Goal: Transaction & Acquisition: Purchase product/service

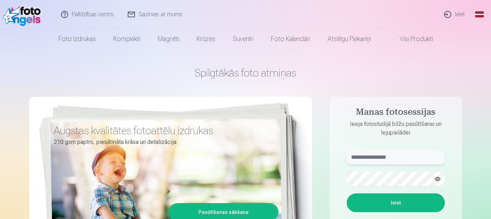
click at [366, 156] on input "text" at bounding box center [396, 157] width 98 height 14
click at [347, 193] on button "Ieiet" at bounding box center [396, 202] width 98 height 19
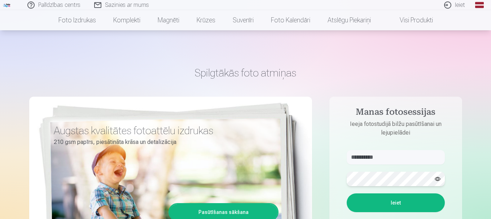
scroll to position [96, 0]
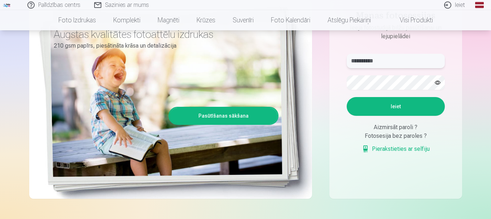
click at [369, 59] on input "**********" at bounding box center [396, 61] width 98 height 14
type input "**********"
click at [406, 106] on button "Ieiet" at bounding box center [396, 106] width 98 height 19
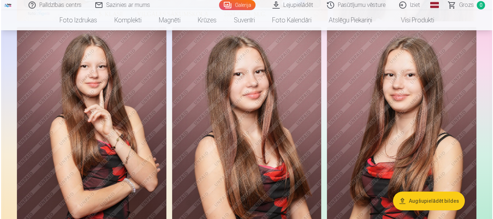
scroll to position [289, 0]
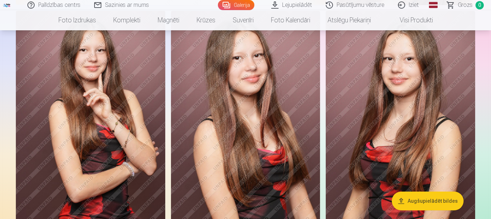
click at [386, 86] on img at bounding box center [400, 123] width 149 height 224
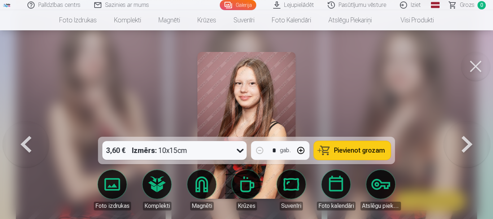
click at [336, 149] on span "Pievienot grozam" at bounding box center [359, 150] width 51 height 6
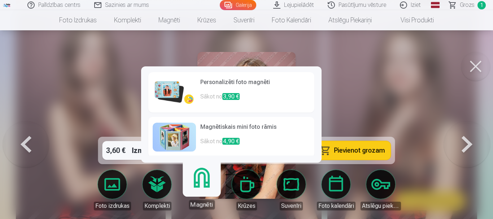
click at [200, 182] on link "Magnēti" at bounding box center [201, 187] width 44 height 44
click at [222, 86] on h6 "Personalizēti foto magnēti" at bounding box center [255, 85] width 110 height 14
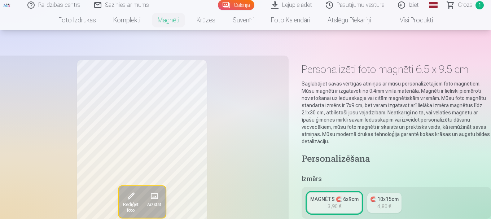
scroll to position [96, 0]
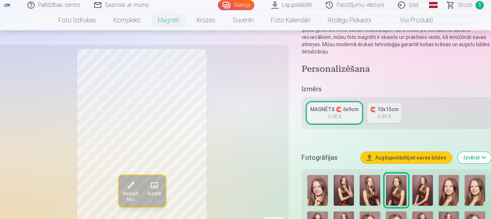
click at [335, 113] on div "3,90 €" at bounding box center [335, 116] width 14 height 7
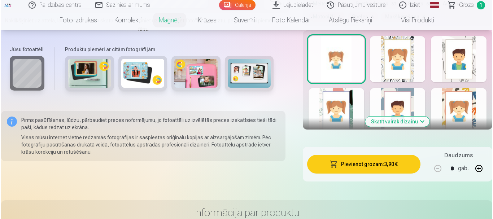
scroll to position [385, 0]
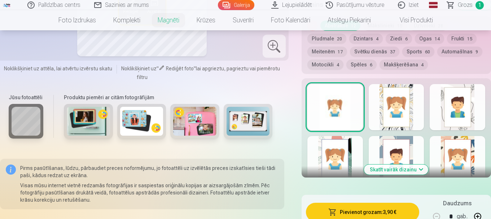
click at [380, 203] on button "Pievienot grozam : 3,90 €" at bounding box center [362, 212] width 113 height 19
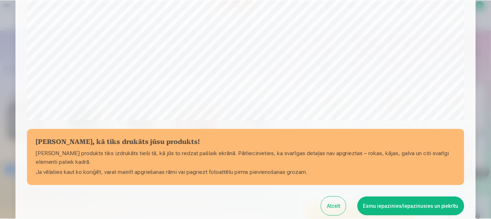
scroll to position [301, 0]
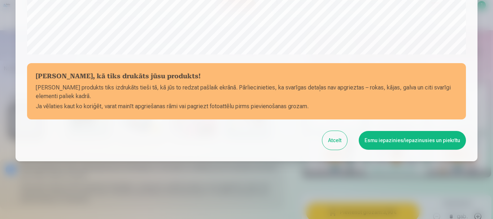
click at [398, 141] on button "Esmu iepazinies/iepazinusies un piekrītu" at bounding box center [412, 140] width 107 height 19
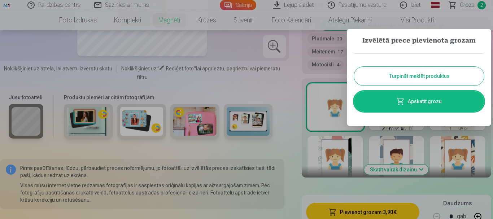
click at [315, 184] on div at bounding box center [246, 109] width 493 height 219
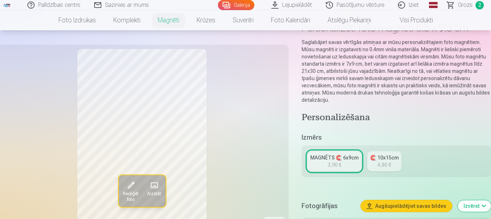
scroll to position [0, 0]
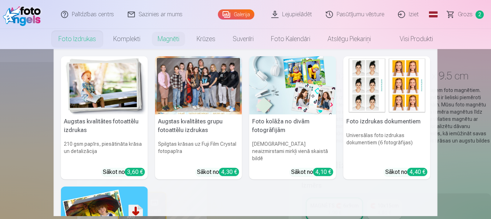
click at [76, 37] on link "Foto izdrukas" at bounding box center [77, 39] width 55 height 20
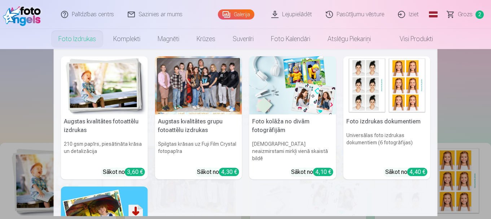
click at [83, 122] on h5 "Augstas kvalitātes fotoattēlu izdrukas" at bounding box center [104, 125] width 87 height 23
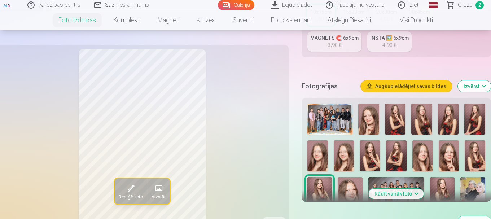
scroll to position [289, 0]
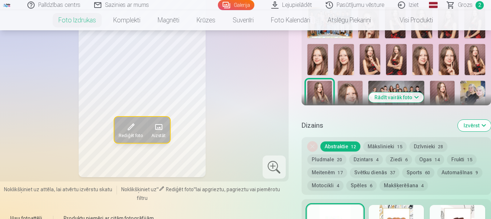
click at [415, 95] on button "Rādīt vairāk foto" at bounding box center [396, 97] width 55 height 10
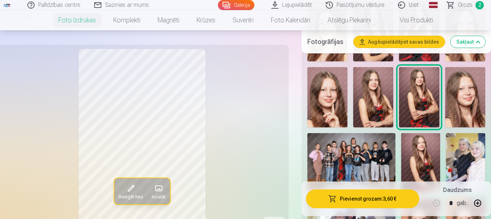
scroll to position [385, 0]
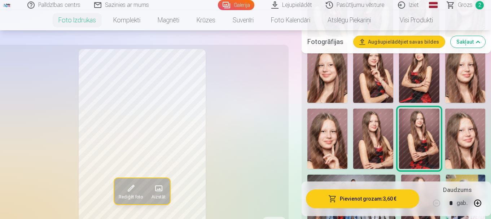
click at [474, 134] on img at bounding box center [465, 139] width 40 height 60
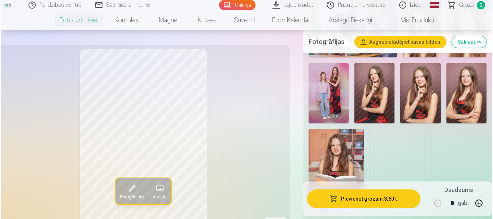
scroll to position [770, 0]
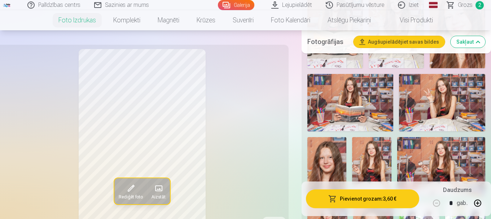
click at [361, 198] on button "Pievienot grozam : 3,60 €" at bounding box center [362, 198] width 113 height 19
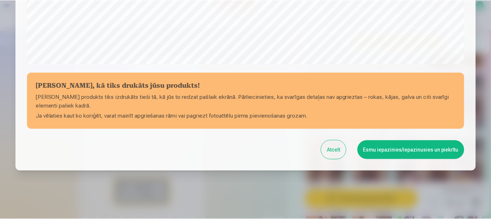
scroll to position [301, 0]
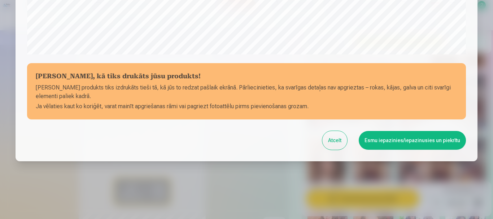
click at [372, 144] on button "Esmu iepazinies/iepazinusies un piekrītu" at bounding box center [412, 140] width 107 height 19
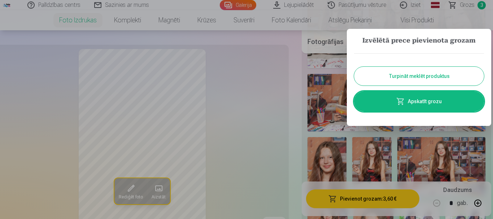
drag, startPoint x: 269, startPoint y: 165, endPoint x: 273, endPoint y: 61, distance: 103.3
click at [269, 163] on div at bounding box center [246, 109] width 493 height 219
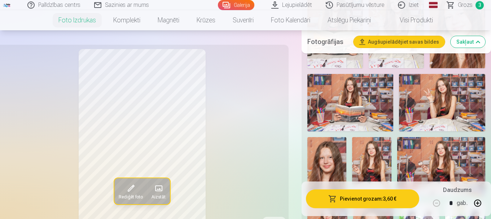
click at [293, 5] on link "Lejupielādēt" at bounding box center [292, 5] width 55 height 10
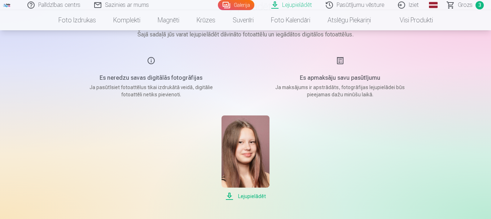
scroll to position [96, 0]
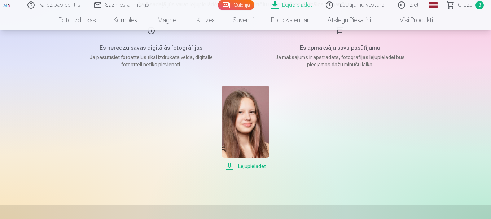
click at [253, 167] on span "Lejupielādēt" at bounding box center [246, 166] width 48 height 9
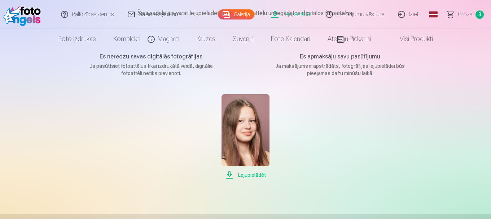
scroll to position [0, 0]
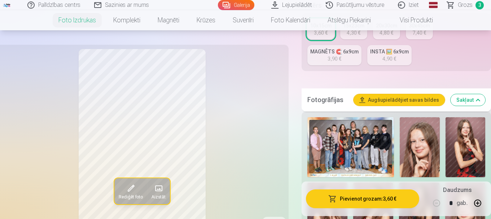
scroll to position [241, 0]
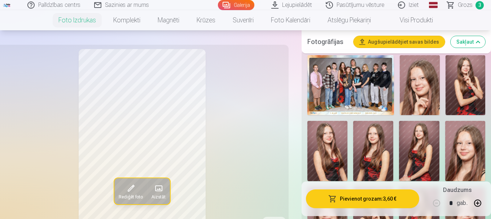
click at [404, 40] on button "Augšupielādējiet savas bildes" at bounding box center [399, 42] width 91 height 12
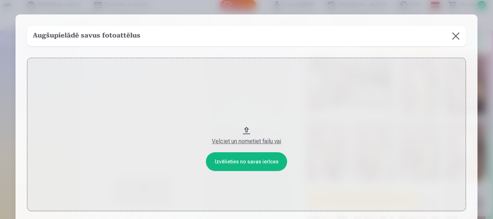
click at [454, 37] on button at bounding box center [456, 36] width 20 height 20
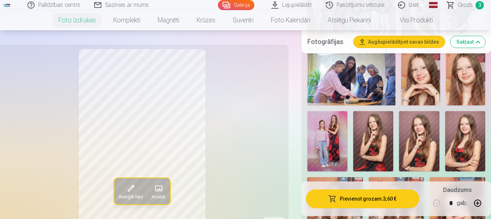
scroll to position [481, 0]
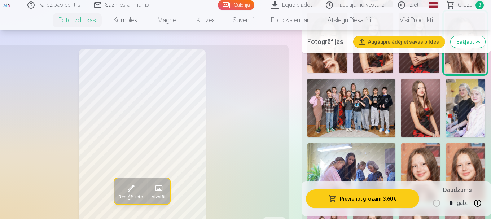
click at [434, 112] on img at bounding box center [420, 108] width 39 height 59
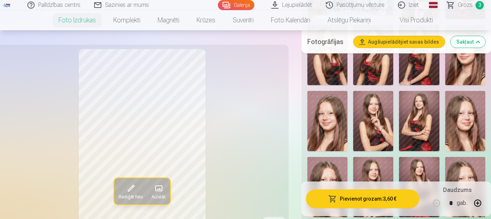
scroll to position [289, 0]
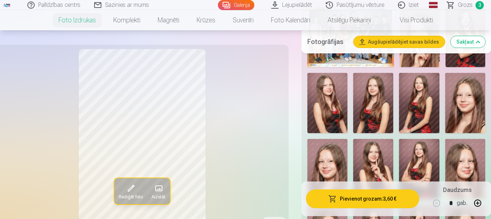
click at [423, 108] on img at bounding box center [419, 103] width 40 height 60
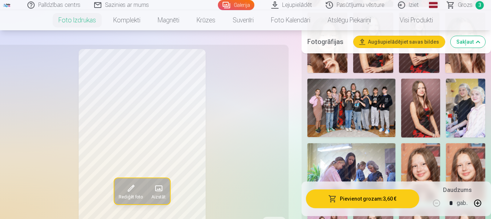
scroll to position [530, 0]
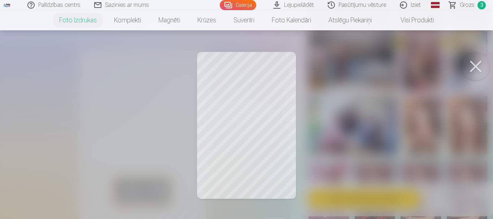
click at [476, 66] on button at bounding box center [475, 66] width 29 height 29
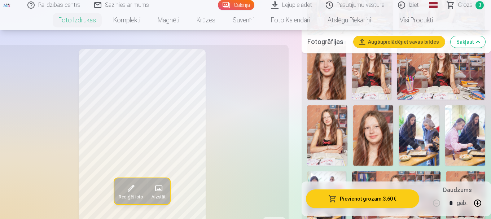
scroll to position [963, 0]
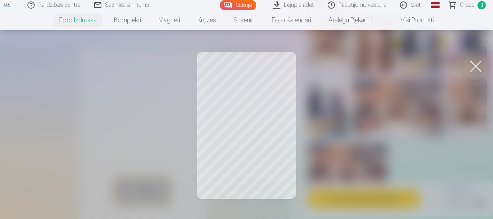
click at [472, 66] on button at bounding box center [475, 66] width 29 height 29
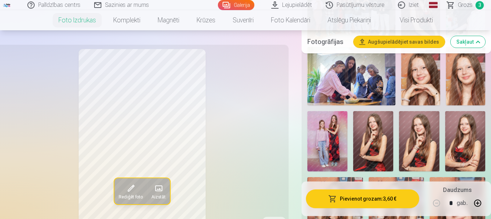
scroll to position [530, 0]
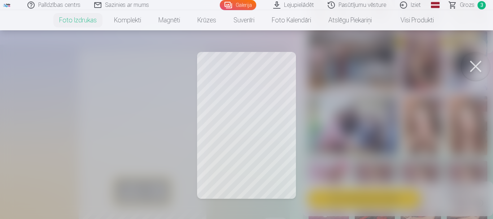
click at [469, 66] on button at bounding box center [475, 66] width 29 height 29
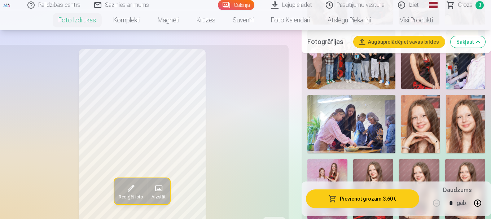
scroll to position [481, 0]
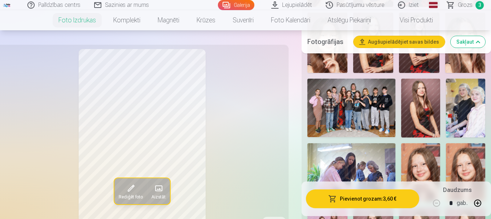
click at [421, 119] on img at bounding box center [420, 108] width 39 height 59
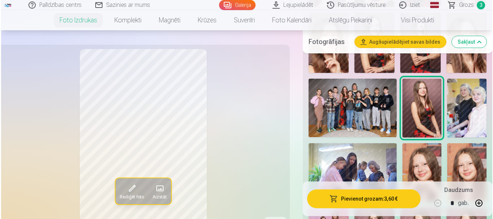
scroll to position [530, 0]
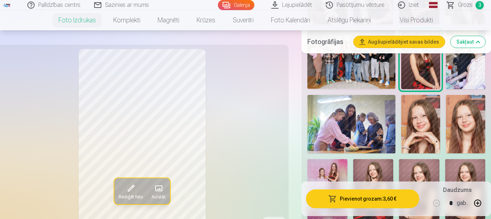
click at [426, 67] on img at bounding box center [420, 59] width 39 height 59
click at [356, 201] on button "Pievienot grozam : 3,60 €" at bounding box center [362, 198] width 113 height 19
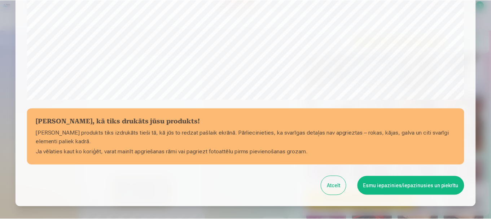
scroll to position [301, 0]
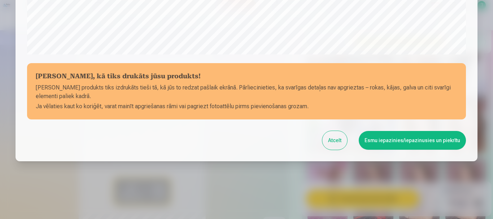
click at [381, 141] on button "Esmu iepazinies/iepazinusies un piekrītu" at bounding box center [412, 140] width 107 height 19
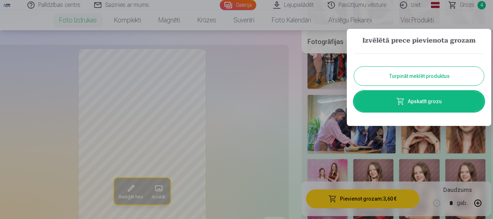
click at [410, 78] on button "Turpināt meklēt produktus" at bounding box center [419, 76] width 130 height 19
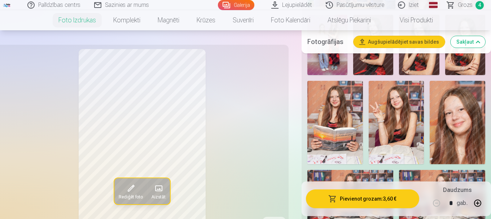
scroll to position [481, 0]
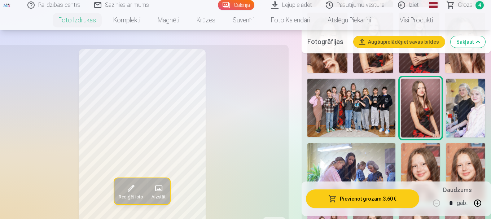
click at [469, 6] on span "Grozs" at bounding box center [465, 5] width 15 height 9
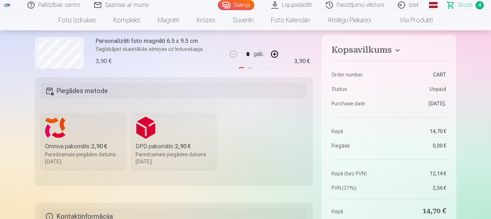
scroll to position [48, 0]
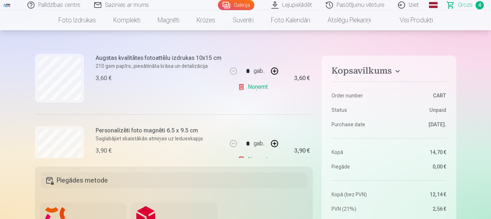
drag, startPoint x: 313, startPoint y: 98, endPoint x: 312, endPoint y: 87, distance: 10.5
click at [312, 87] on div "Ja pievienosiet grozam papildus preces uz 14,30 € , tad saņemsiet dāvanā visas …" at bounding box center [174, 103] width 278 height 110
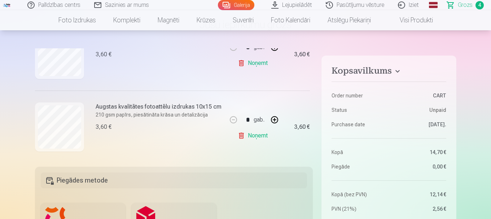
scroll to position [265, 0]
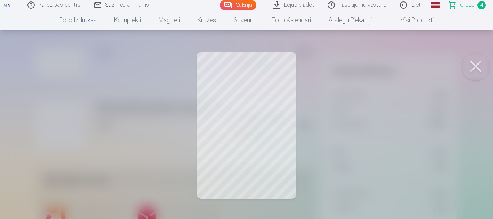
click at [477, 67] on button at bounding box center [475, 66] width 29 height 29
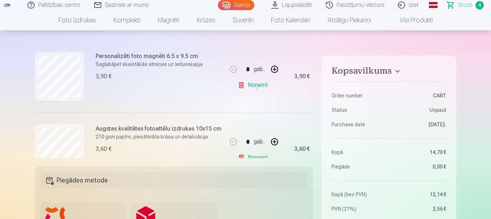
scroll to position [217, 0]
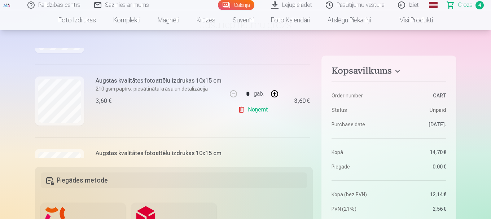
click at [247, 110] on link "Noņemt" at bounding box center [254, 110] width 33 height 14
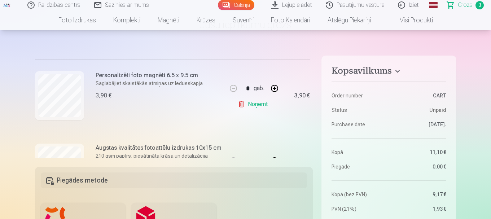
scroll to position [101, 0]
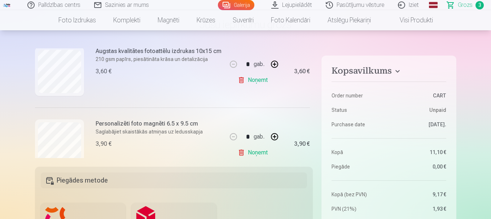
drag, startPoint x: 463, startPoint y: 48, endPoint x: 444, endPoint y: 54, distance: 20.1
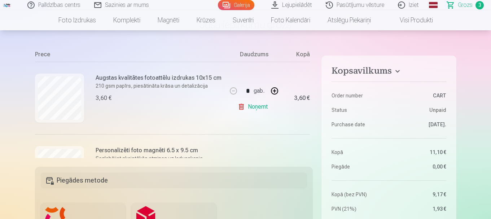
scroll to position [53, 0]
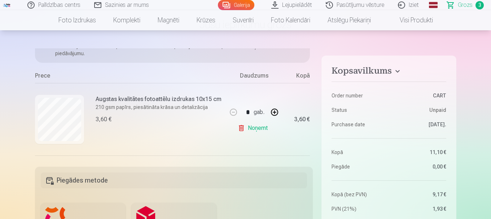
click at [238, 125] on link "Noņemt" at bounding box center [254, 128] width 33 height 14
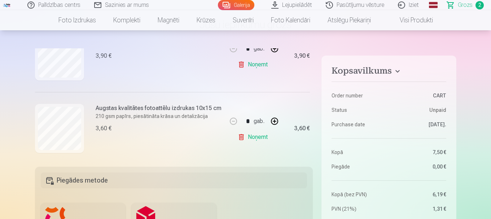
scroll to position [125, 0]
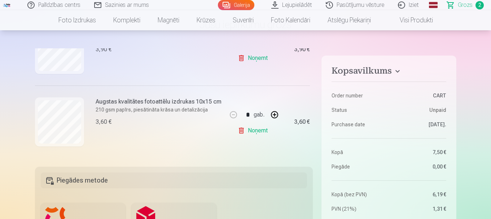
click at [417, 22] on link "Visi produkti" at bounding box center [411, 20] width 62 height 20
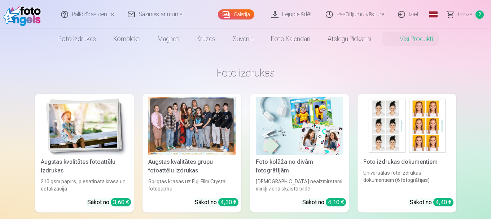
click at [57, 137] on img at bounding box center [84, 126] width 87 height 58
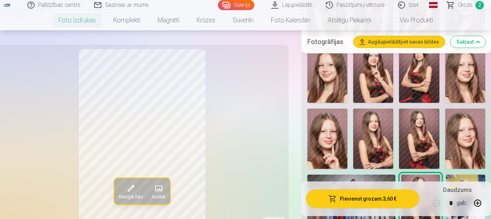
scroll to position [337, 0]
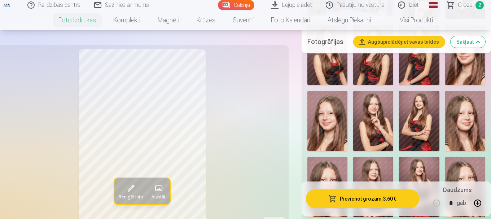
click at [472, 167] on img at bounding box center [465, 187] width 40 height 60
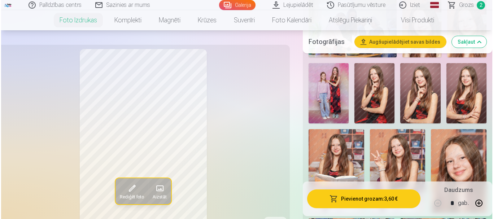
scroll to position [674, 0]
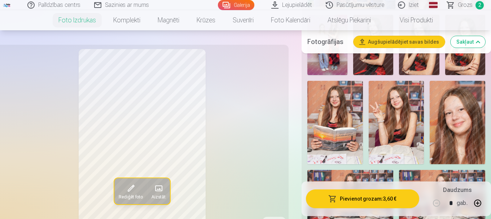
click at [391, 198] on button "Pievienot grozam : 3,60 €" at bounding box center [362, 198] width 113 height 19
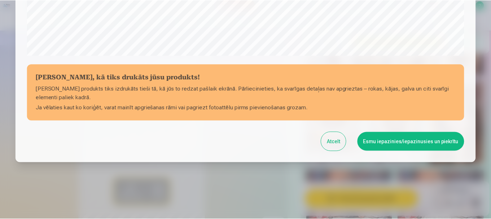
scroll to position [301, 0]
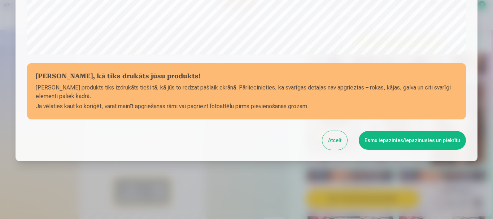
click at [399, 145] on button "Esmu iepazinies/iepazinusies un piekrītu" at bounding box center [412, 140] width 107 height 19
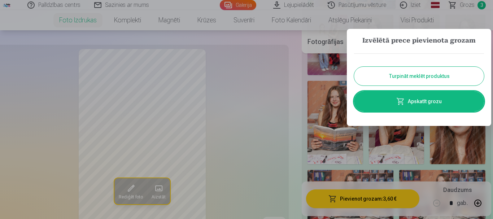
click at [401, 101] on span at bounding box center [400, 101] width 9 height 9
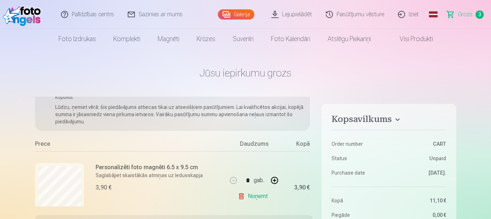
scroll to position [48, 0]
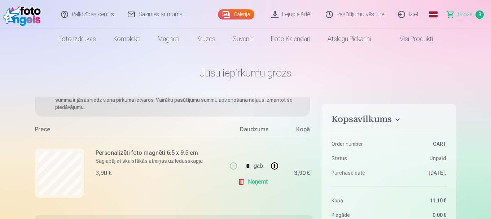
click at [292, 17] on link "Lejupielādēt" at bounding box center [292, 14] width 55 height 29
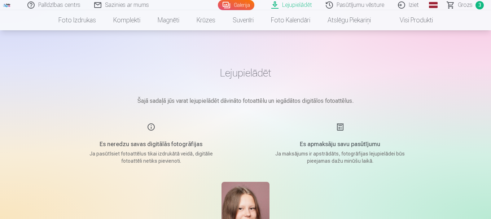
scroll to position [96, 0]
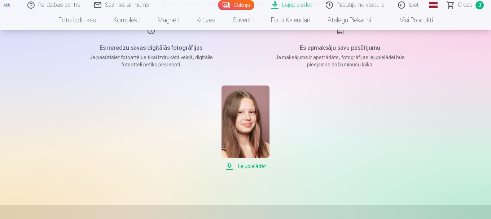
click at [251, 167] on span "Lejupielādēt" at bounding box center [246, 166] width 48 height 9
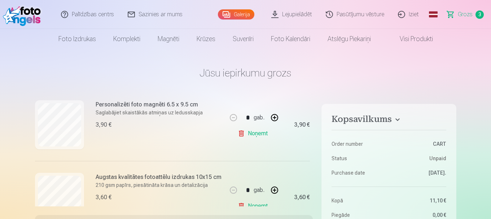
scroll to position [144, 0]
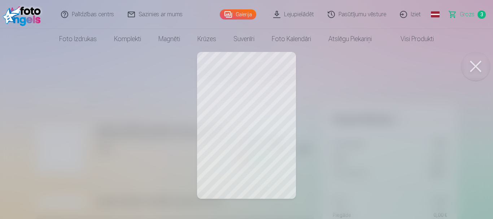
click at [479, 64] on button at bounding box center [475, 66] width 29 height 29
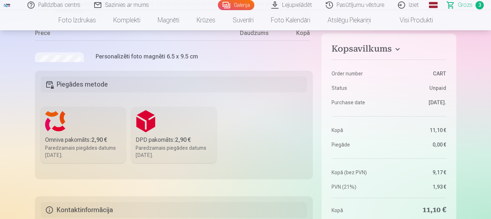
scroll to position [0, 0]
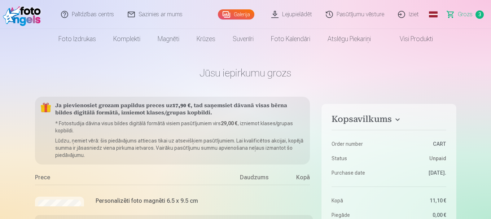
click at [414, 14] on link "Iziet" at bounding box center [409, 14] width 35 height 29
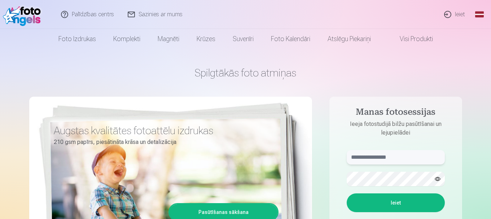
click at [398, 156] on input "text" at bounding box center [396, 157] width 98 height 14
type input "********"
drag, startPoint x: 382, startPoint y: 156, endPoint x: 313, endPoint y: 153, distance: 69.0
click at [313, 153] on div "Spilgtākās foto atmiņas Augstas kvalitātes fotoattēlu izdrukas 210 gsm papīrs, …" at bounding box center [245, 180] width 433 height 263
click at [373, 156] on input "text" at bounding box center [396, 157] width 98 height 14
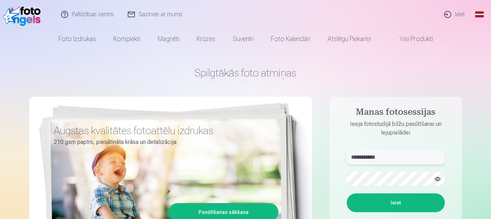
type input "**********"
click at [347, 193] on button "Ieiet" at bounding box center [396, 202] width 98 height 19
